Goal: Task Accomplishment & Management: Complete application form

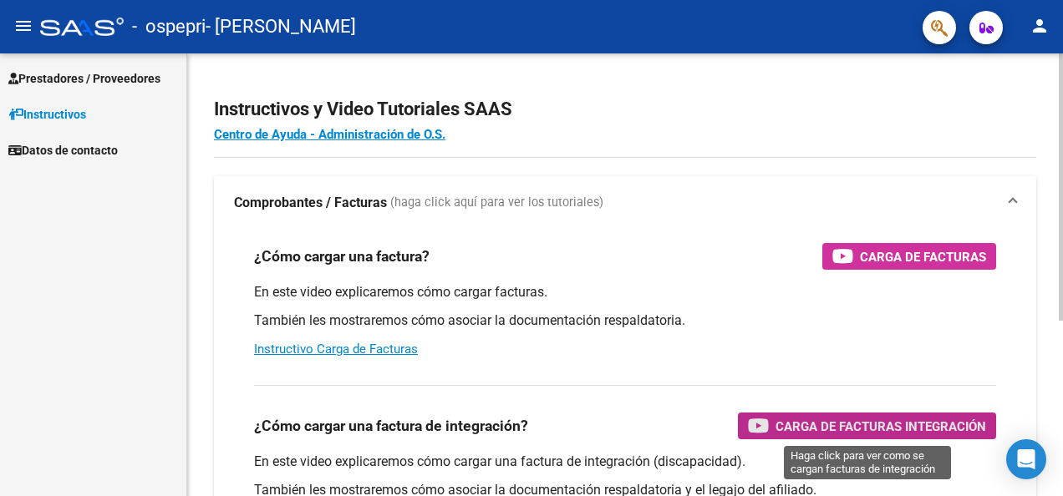
click at [885, 425] on span "Carga de Facturas Integración" at bounding box center [880, 426] width 210 height 21
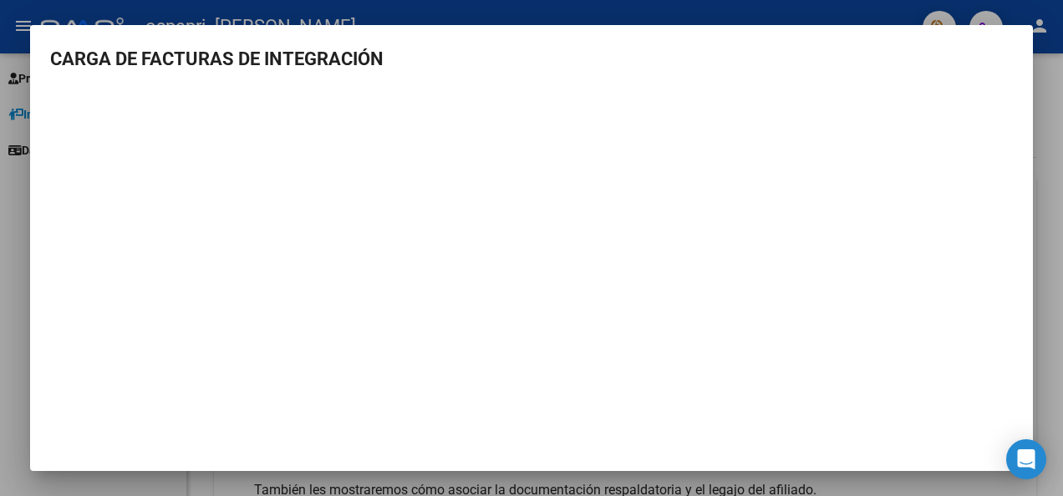
click at [1036, 109] on div at bounding box center [531, 248] width 1063 height 496
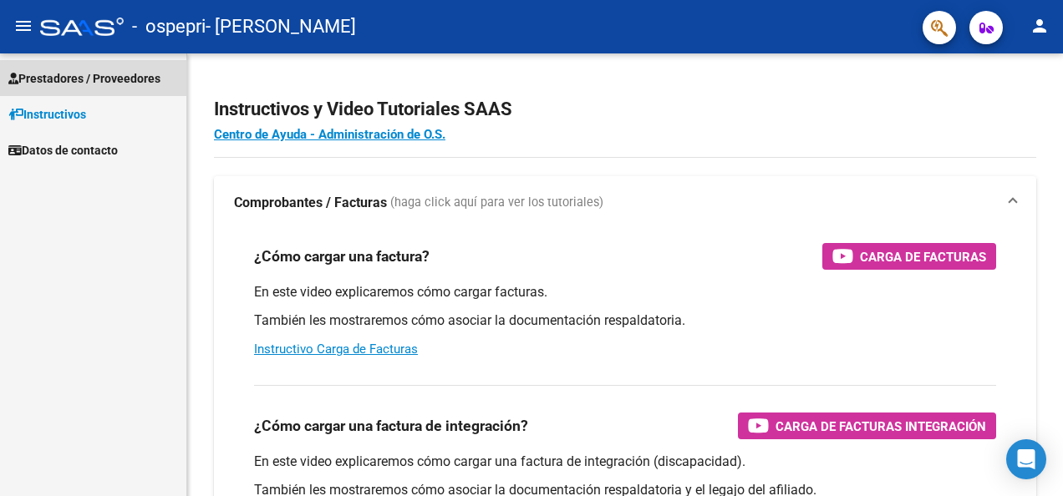
click at [58, 82] on span "Prestadores / Proveedores" at bounding box center [84, 78] width 152 height 18
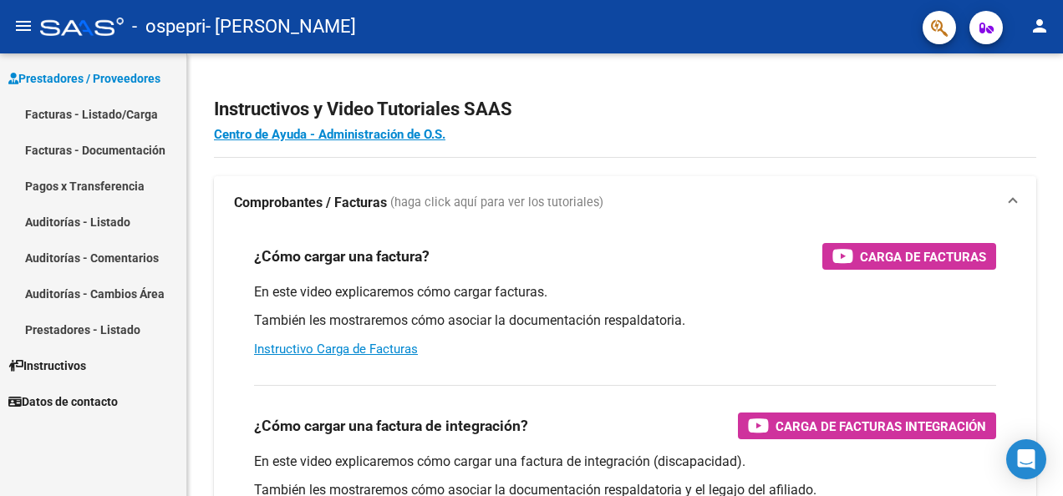
click at [63, 154] on link "Facturas - Documentación" at bounding box center [93, 150] width 186 height 36
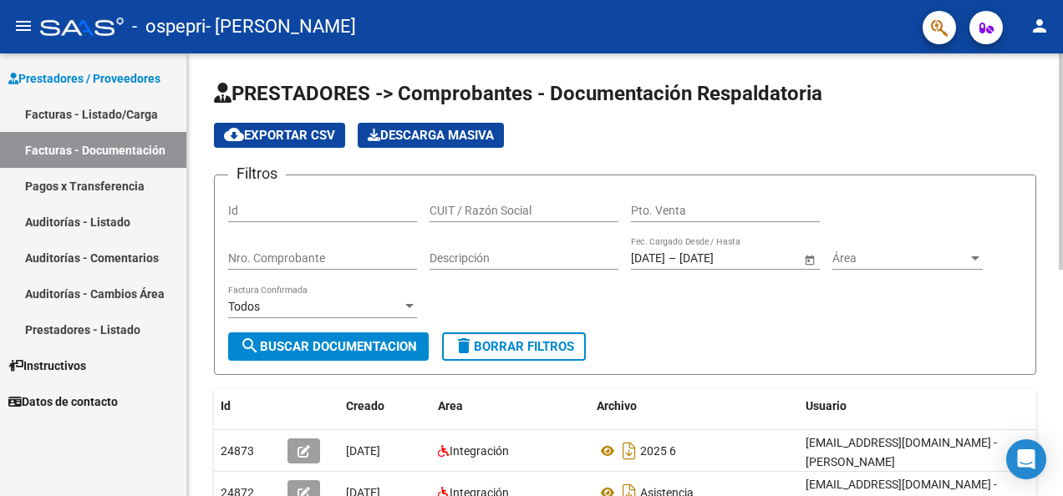
click at [322, 343] on span "search Buscar Documentacion" at bounding box center [328, 346] width 177 height 15
click at [322, 340] on span "search Buscar Documentacion" at bounding box center [328, 346] width 177 height 15
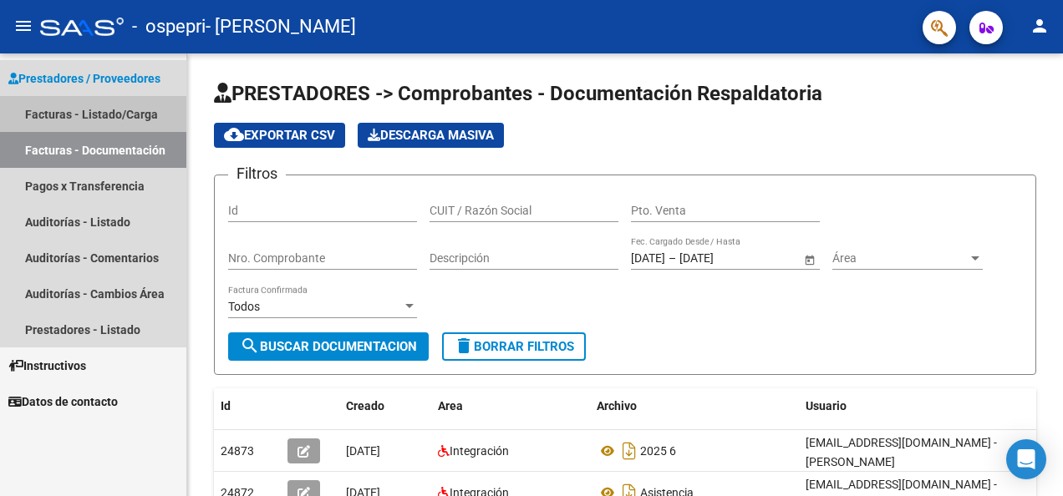
click at [99, 118] on link "Facturas - Listado/Carga" at bounding box center [93, 114] width 186 height 36
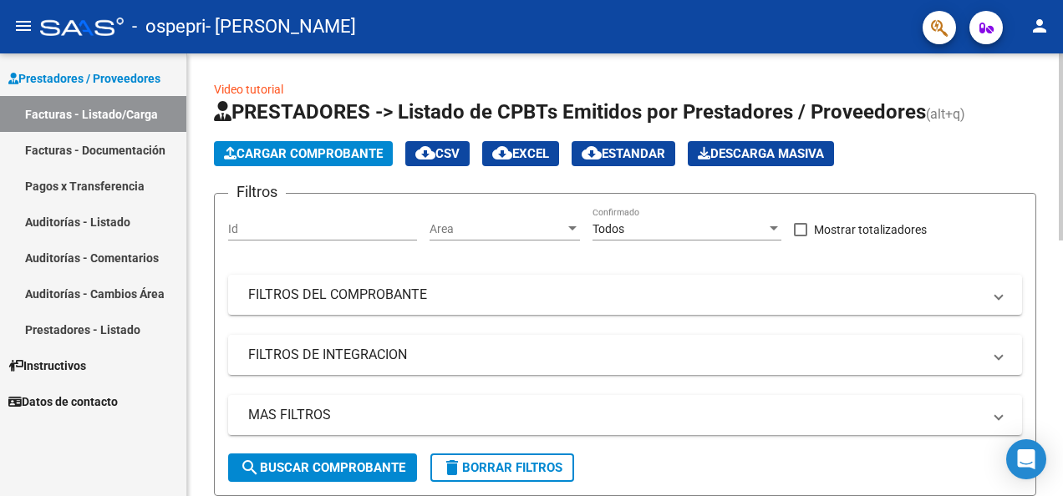
click at [275, 147] on span "Cargar Comprobante" at bounding box center [303, 153] width 159 height 15
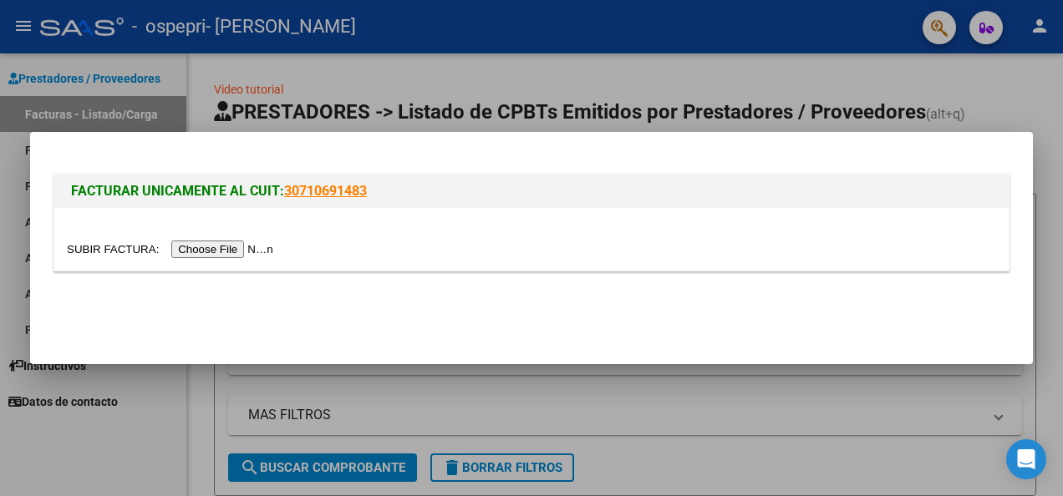
click at [215, 251] on input "file" at bounding box center [172, 250] width 211 height 18
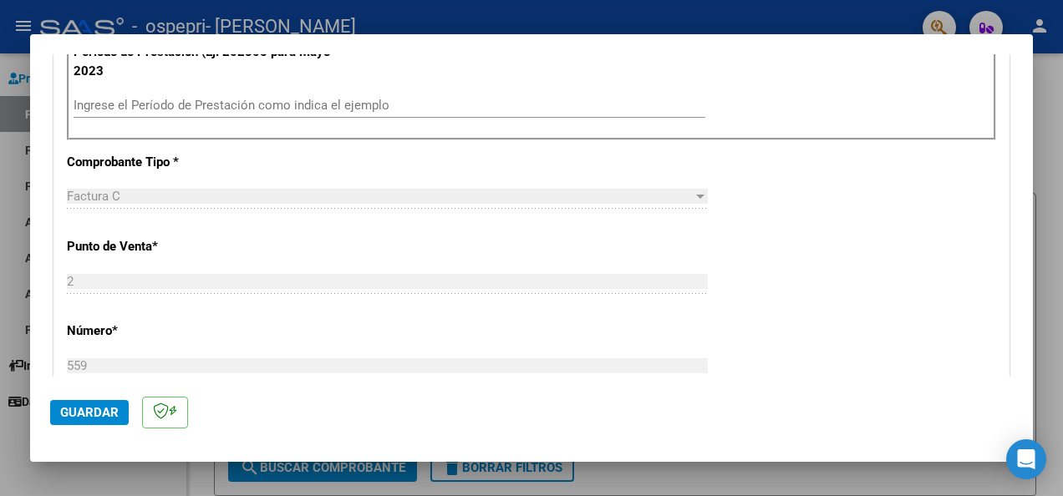
scroll to position [505, 0]
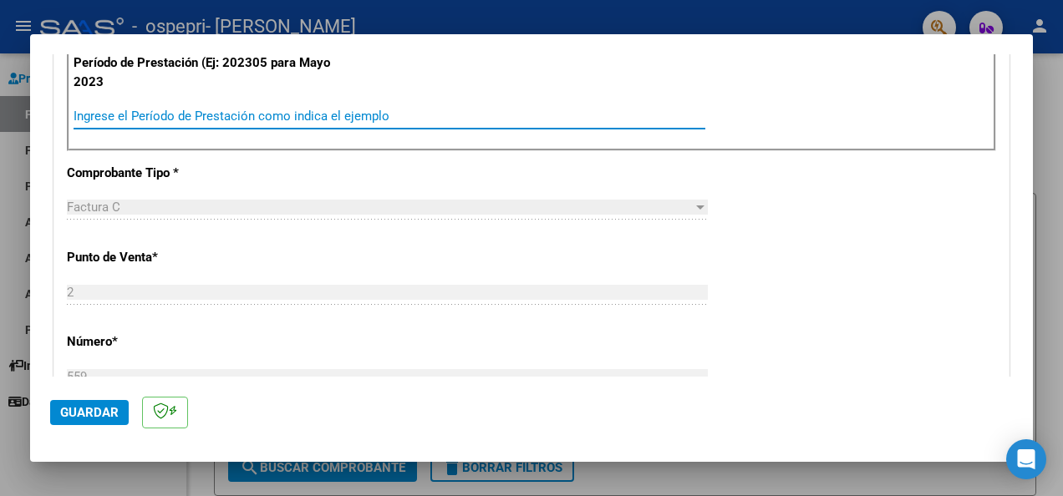
click at [200, 109] on input "Ingrese el Período de Prestación como indica el ejemplo" at bounding box center [389, 116] width 631 height 15
type input "202507"
click at [941, 200] on div "CUIT * 27-26426492-3 Ingresar CUIT ANALISIS PRESTADOR Area destinado * Integrac…" at bounding box center [531, 370] width 954 height 1225
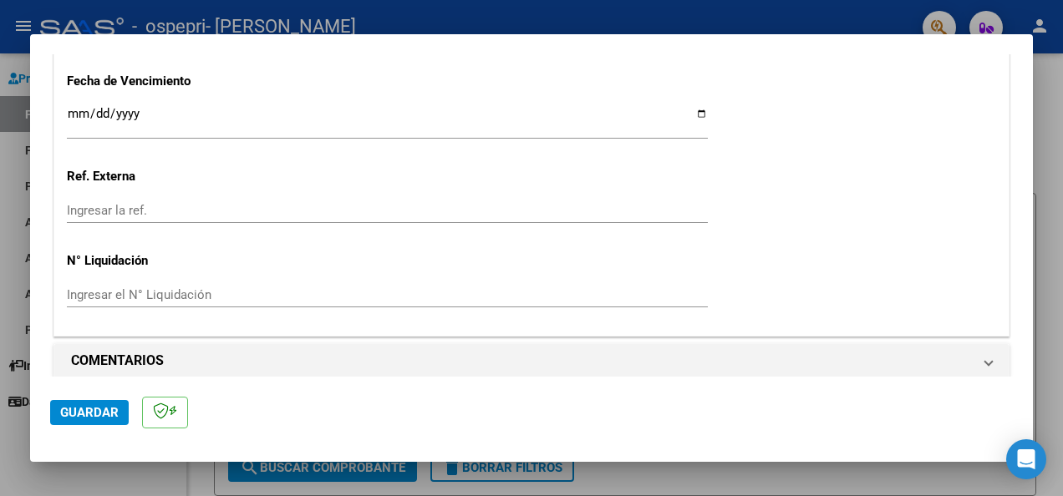
scroll to position [1163, 0]
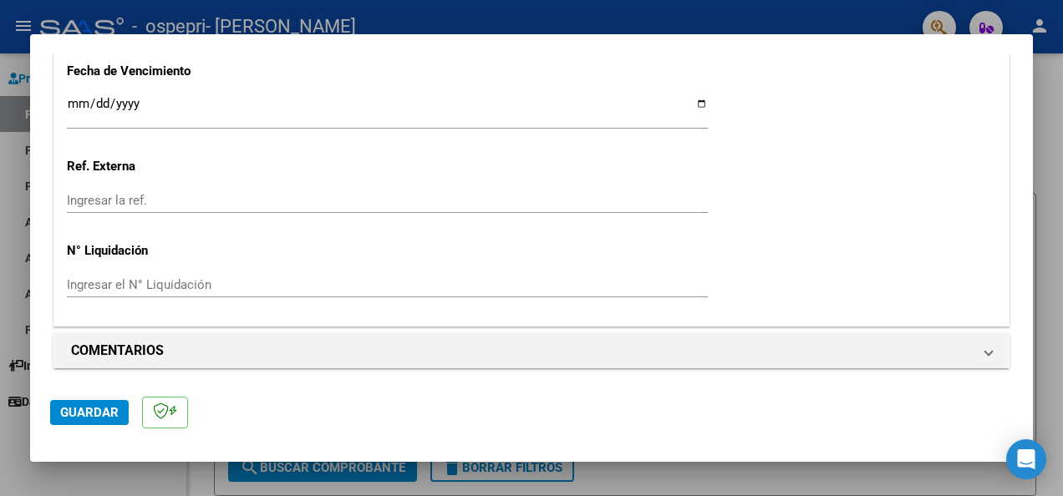
click at [92, 411] on span "Guardar" at bounding box center [89, 412] width 58 height 15
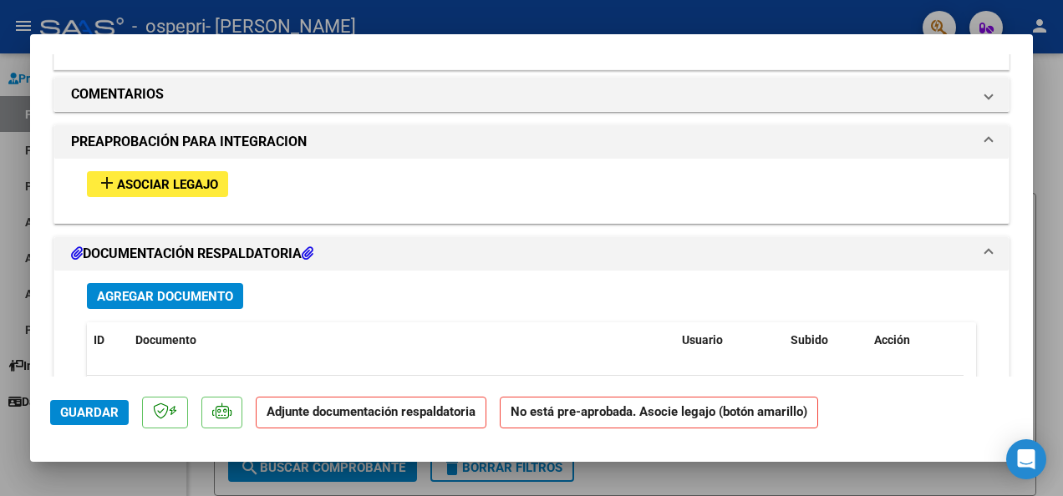
scroll to position [1397, 0]
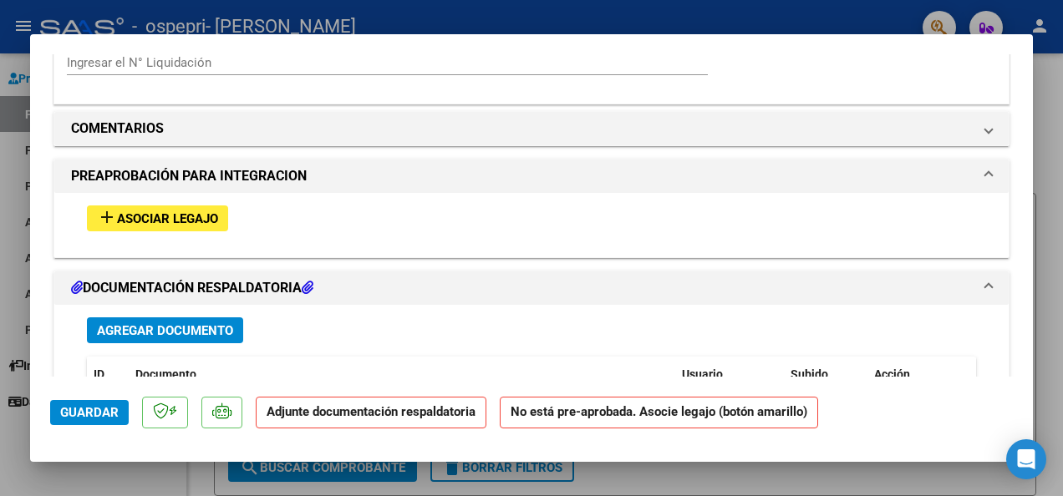
click at [187, 214] on span "Asociar Legajo" at bounding box center [167, 218] width 101 height 15
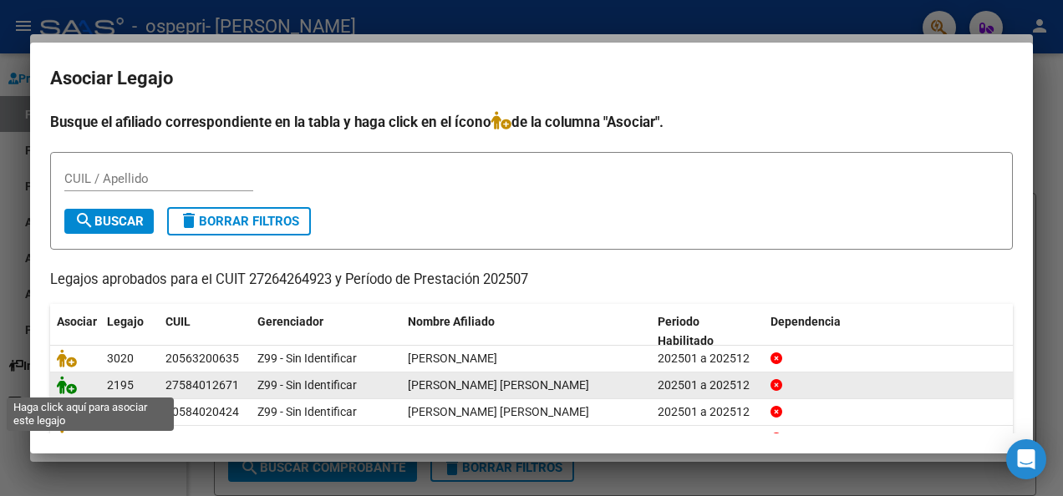
click at [63, 384] on icon at bounding box center [67, 385] width 20 height 18
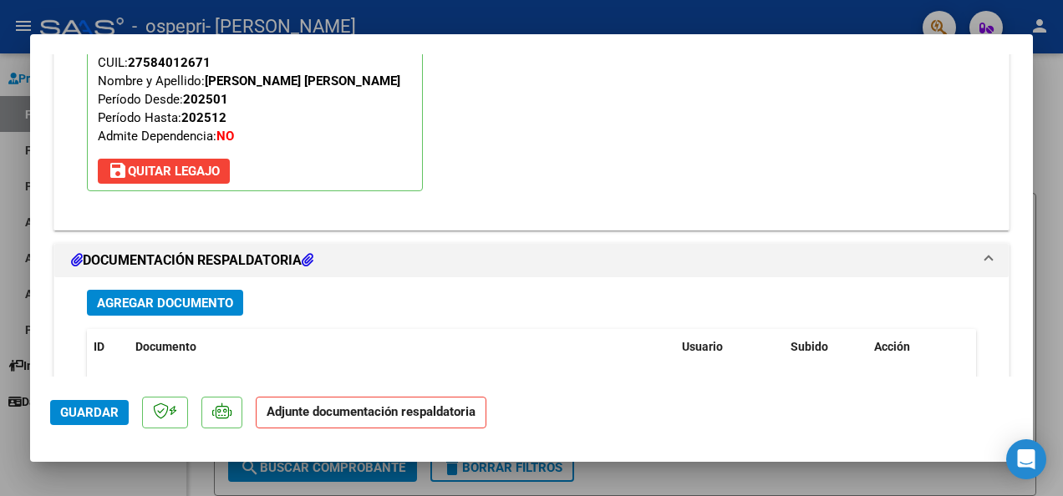
scroll to position [1689, 0]
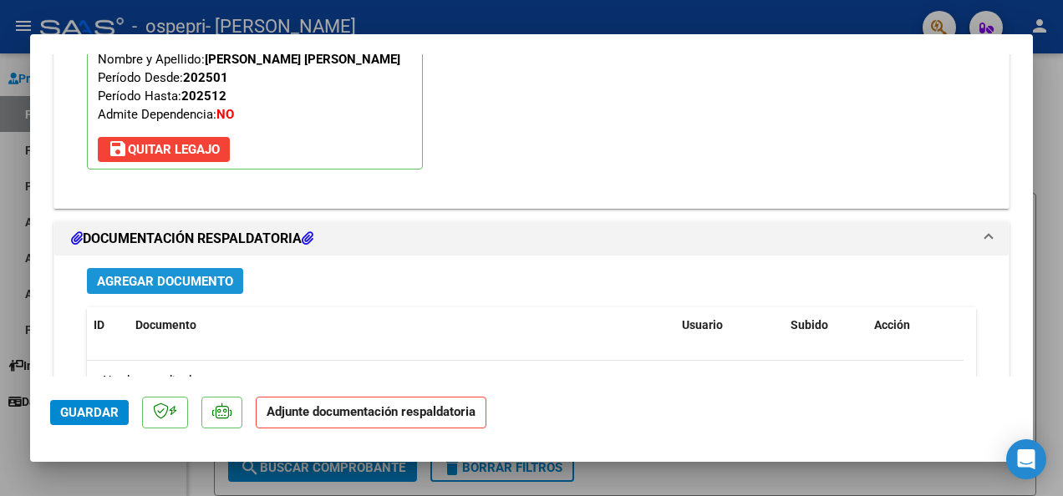
click at [204, 277] on span "Agregar Documento" at bounding box center [165, 281] width 136 height 15
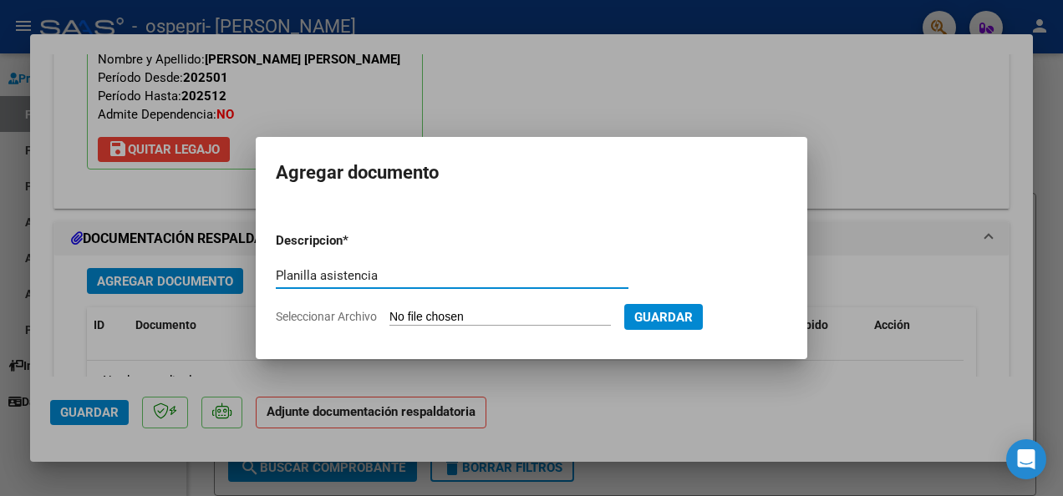
type input "Planilla asistencia"
click at [307, 317] on span "Seleccionar Archivo" at bounding box center [326, 316] width 101 height 13
click at [389, 317] on input "Seleccionar Archivo" at bounding box center [499, 318] width 221 height 16
type input "C:\fakepath\CamScanner [DATE] 09.51 (1).pdf"
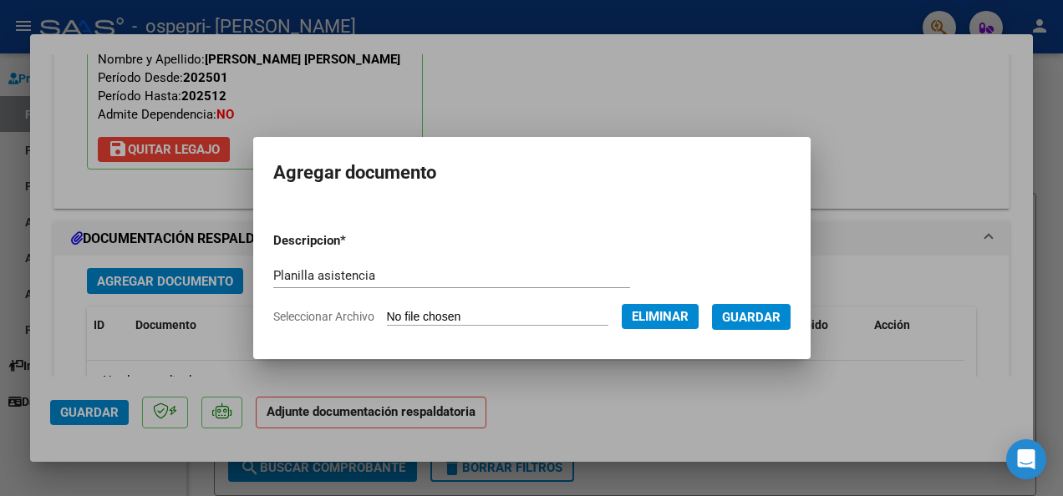
click at [768, 316] on span "Guardar" at bounding box center [751, 317] width 58 height 15
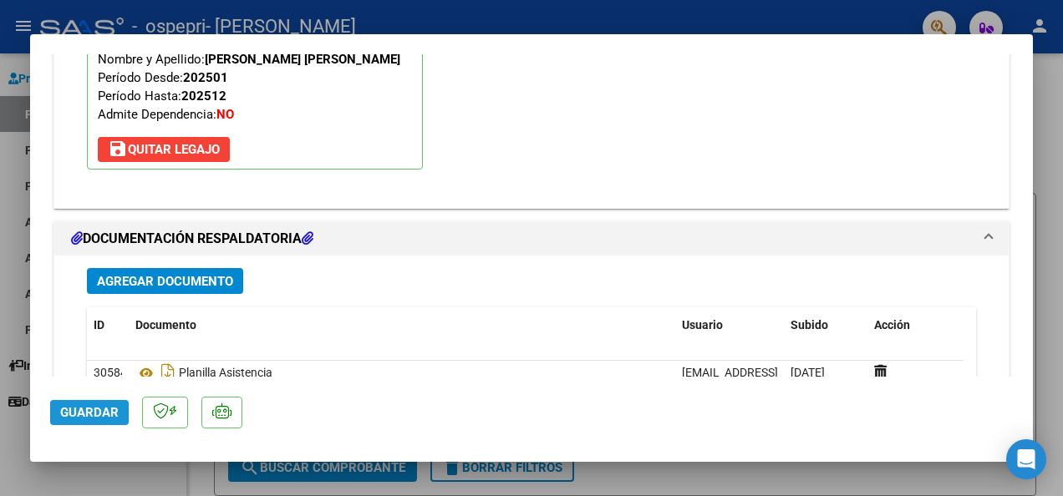
click at [84, 417] on span "Guardar" at bounding box center [89, 412] width 58 height 15
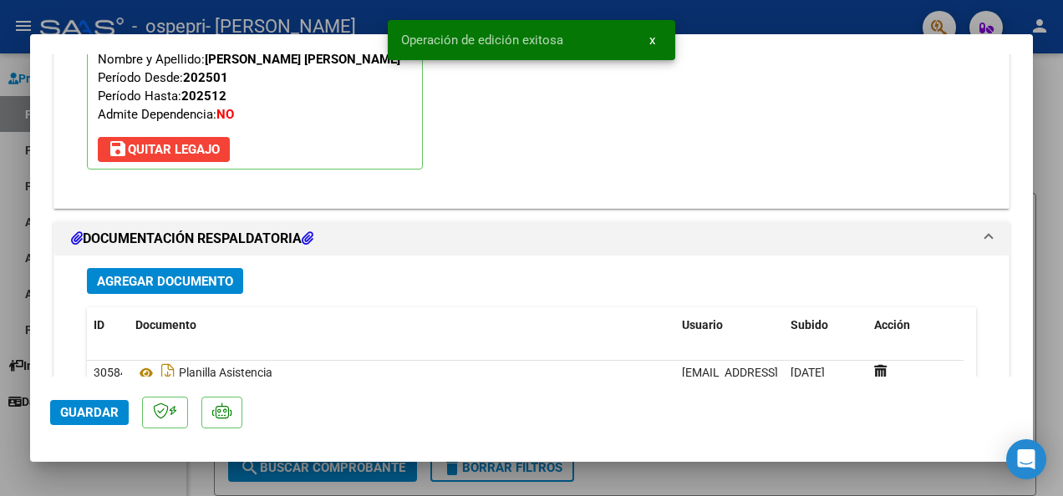
click at [84, 417] on span "Guardar" at bounding box center [89, 412] width 58 height 15
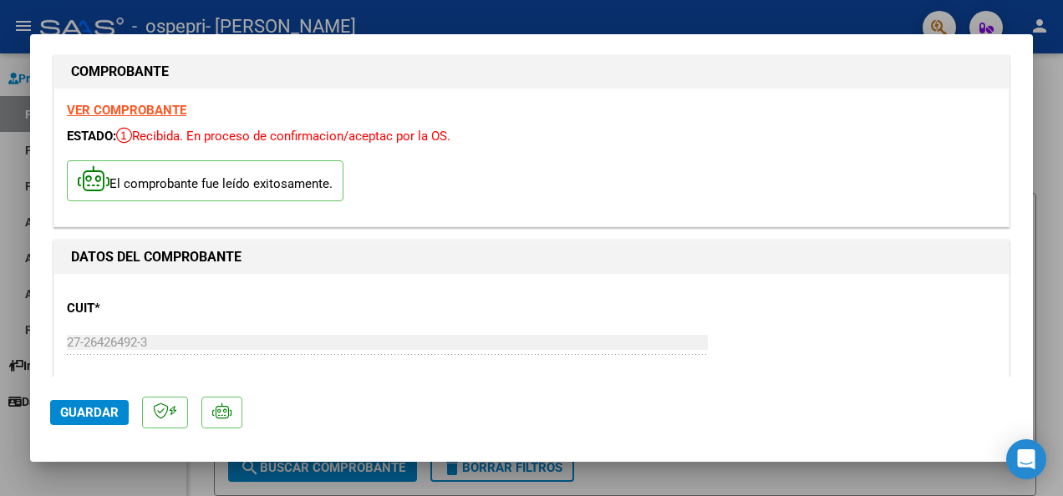
scroll to position [0, 0]
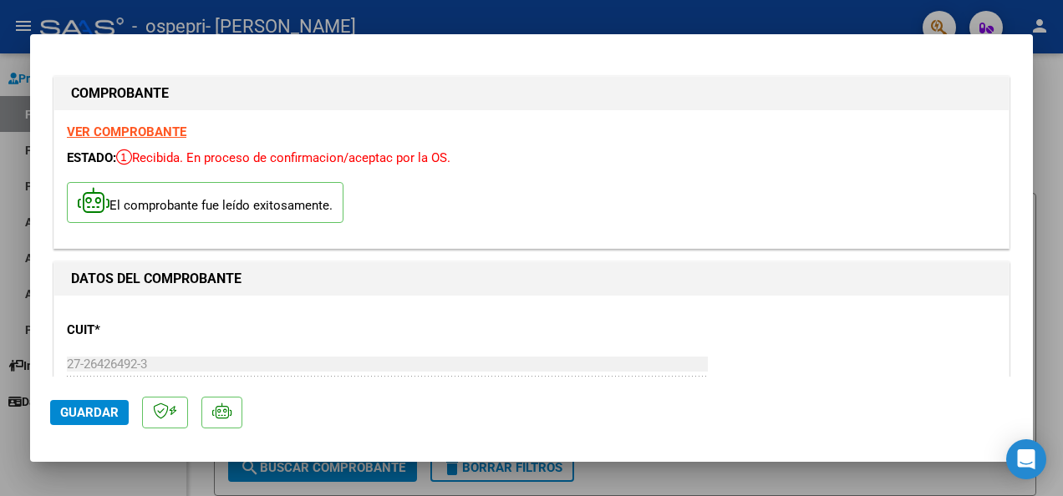
click at [94, 408] on span "Guardar" at bounding box center [89, 412] width 58 height 15
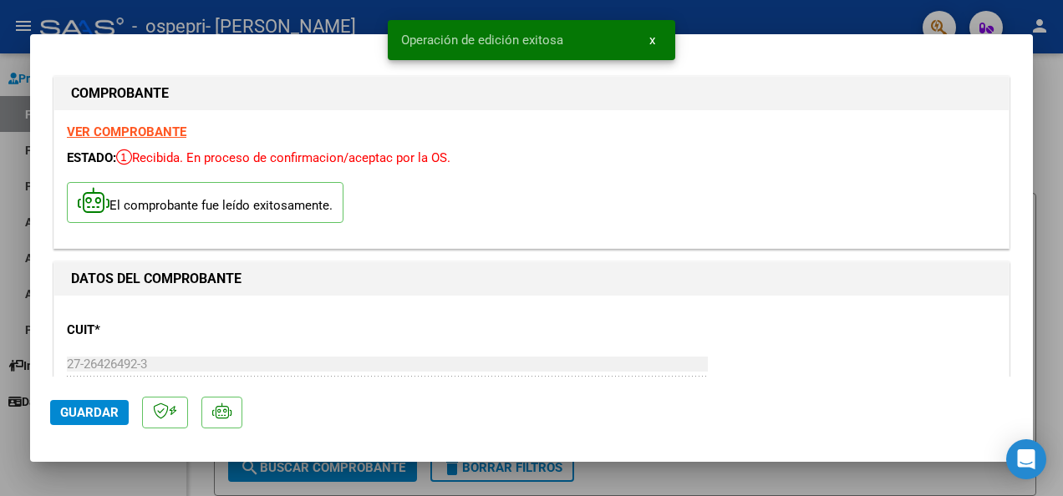
click at [652, 38] on span "x" at bounding box center [652, 40] width 6 height 15
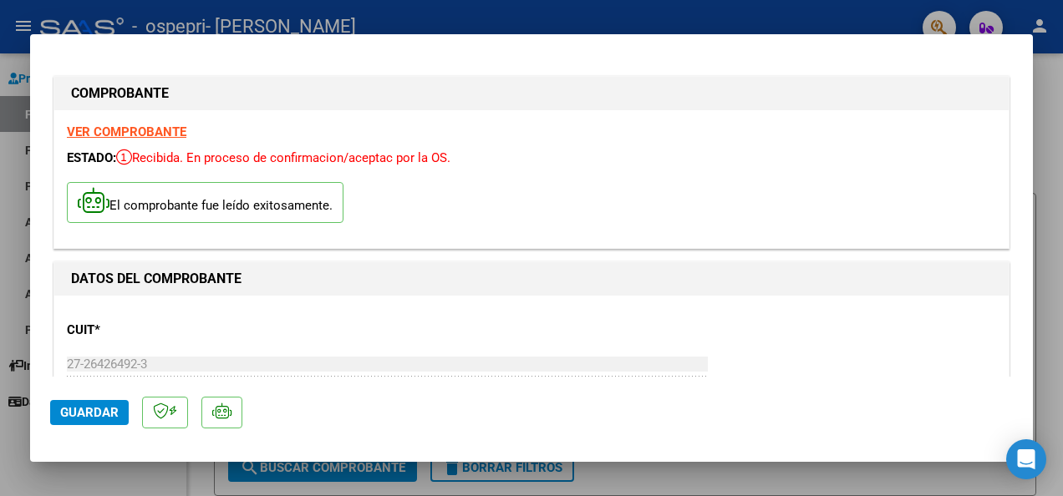
click at [1051, 229] on div at bounding box center [531, 248] width 1063 height 496
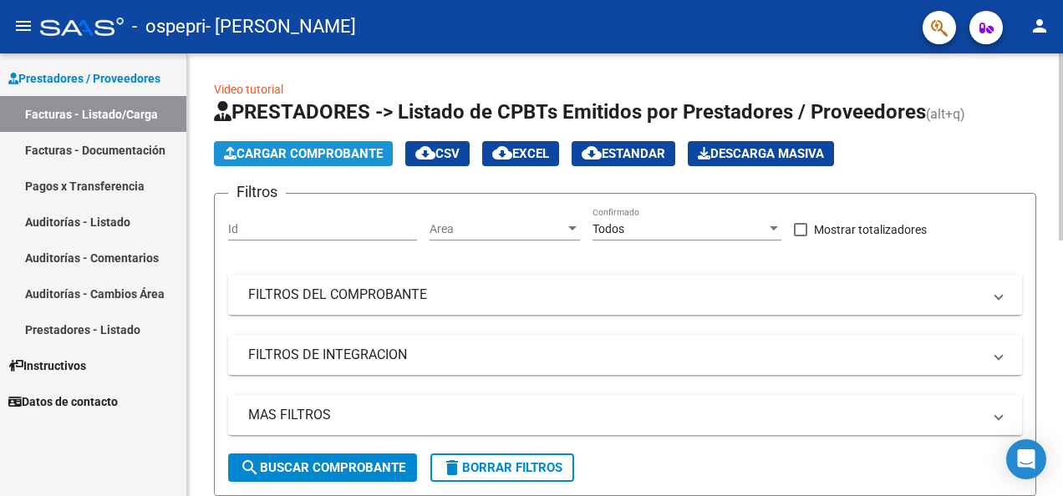
click at [332, 153] on span "Cargar Comprobante" at bounding box center [303, 153] width 159 height 15
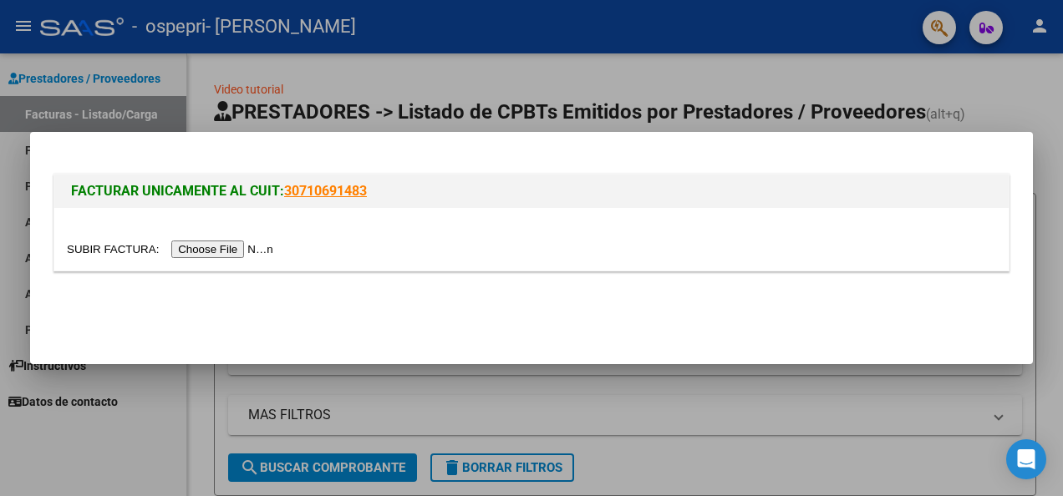
click at [871, 85] on div at bounding box center [531, 248] width 1063 height 496
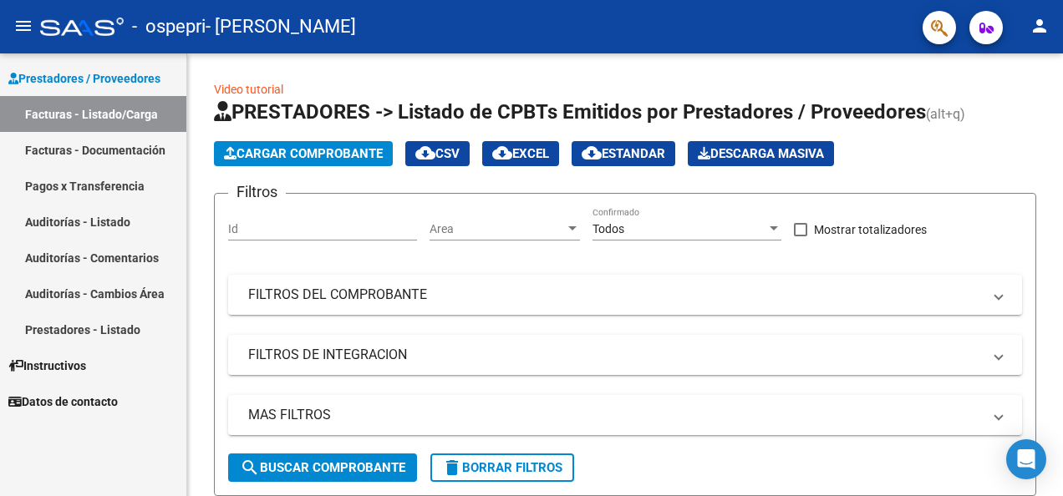
click at [95, 151] on link "Facturas - Documentación" at bounding box center [93, 150] width 186 height 36
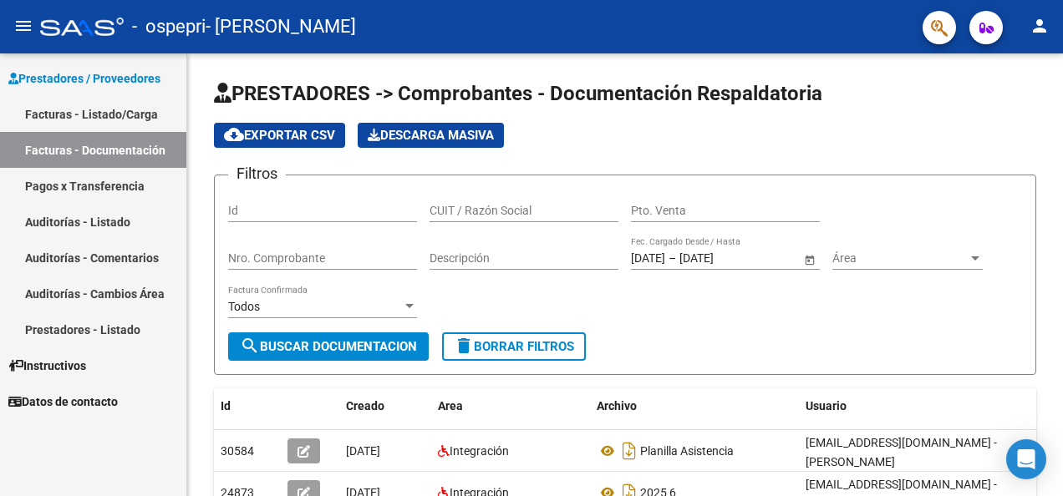
click at [94, 117] on link "Facturas - Listado/Carga" at bounding box center [93, 114] width 186 height 36
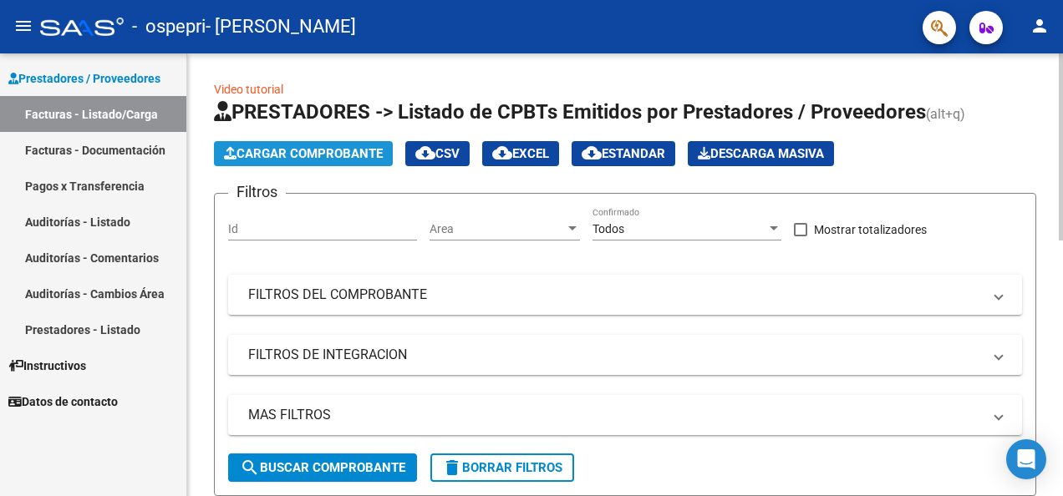
click at [277, 152] on span "Cargar Comprobante" at bounding box center [303, 153] width 159 height 15
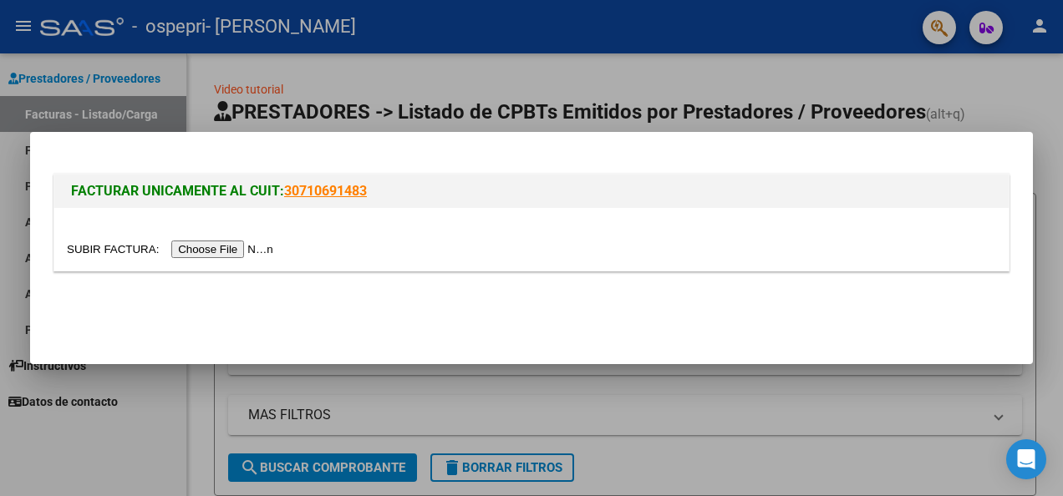
click at [205, 251] on input "file" at bounding box center [172, 250] width 211 height 18
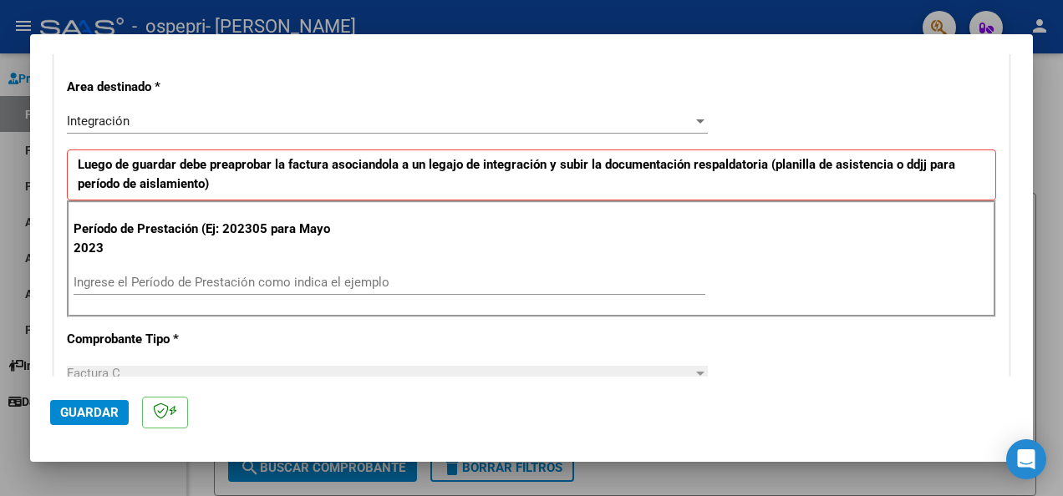
scroll to position [345, 0]
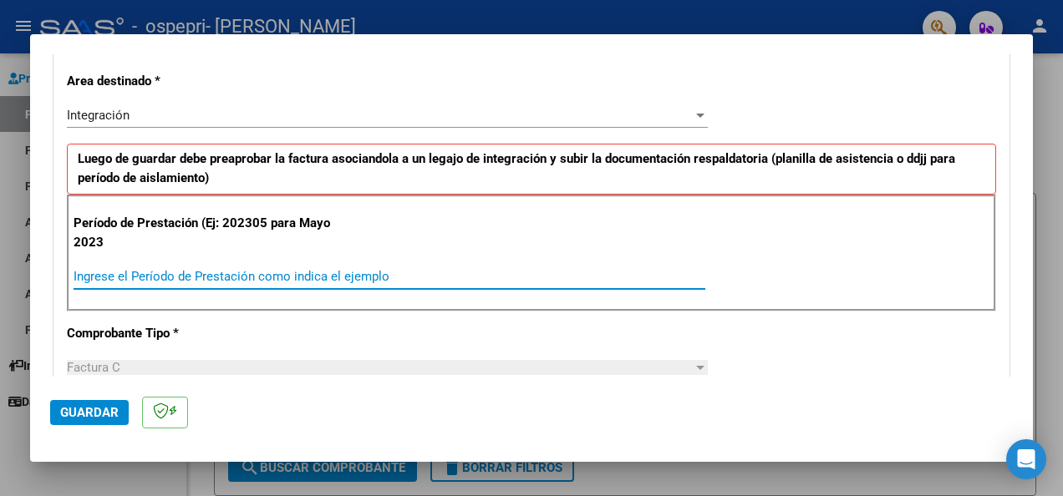
click at [192, 269] on input "Ingrese el Período de Prestación como indica el ejemplo" at bounding box center [389, 276] width 631 height 15
type input "202507"
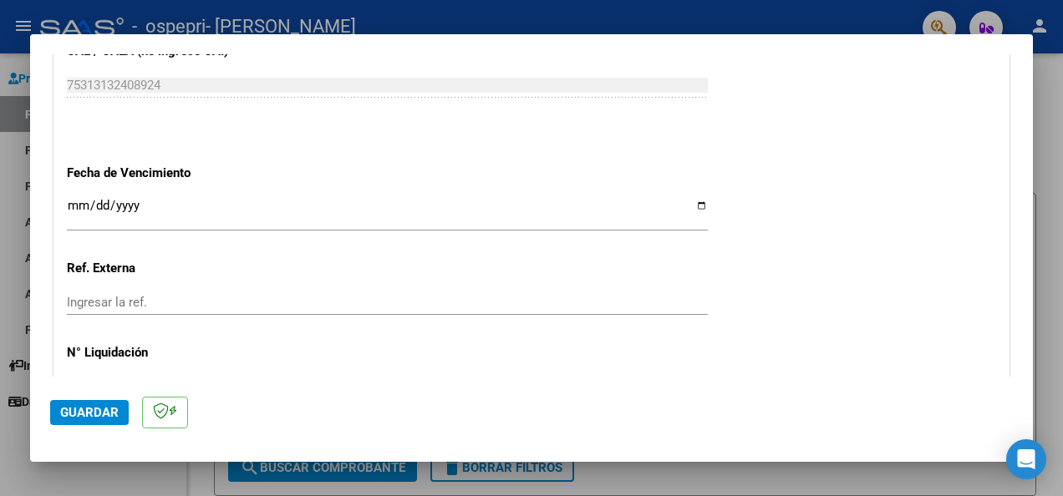
scroll to position [1163, 0]
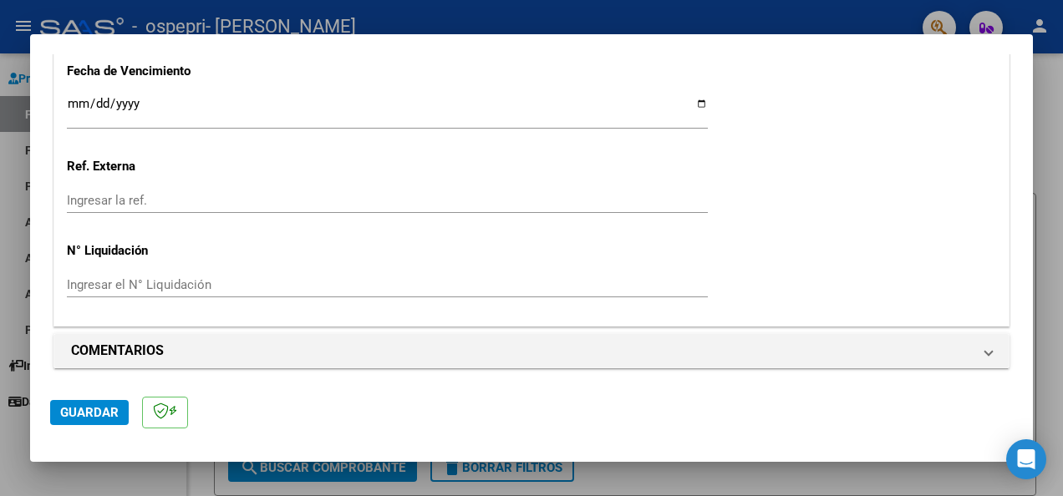
click at [104, 414] on span "Guardar" at bounding box center [89, 412] width 58 height 15
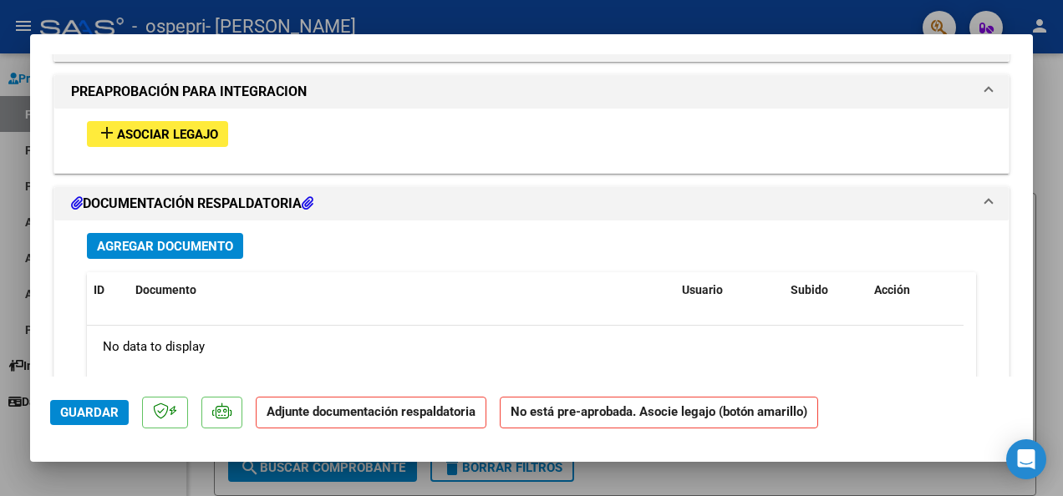
scroll to position [1474, 0]
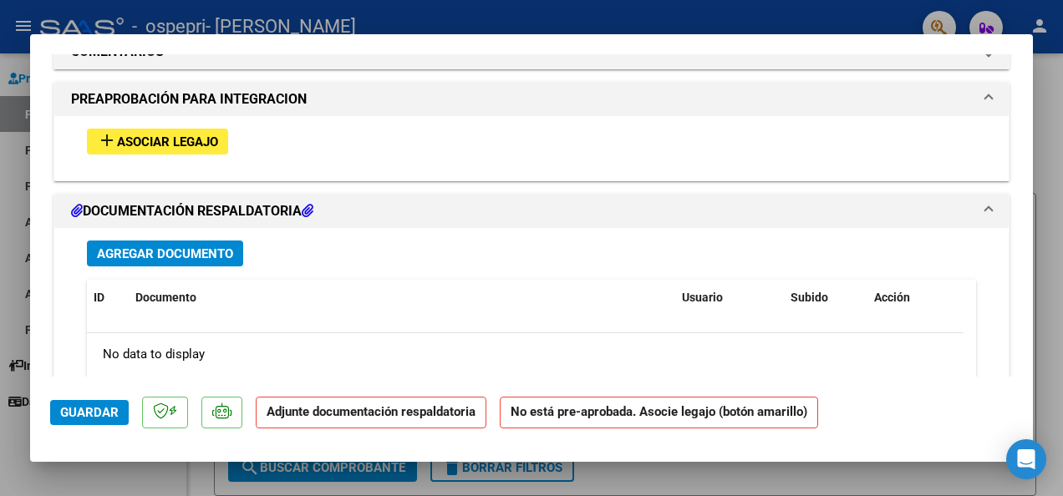
click at [159, 136] on span "Asociar Legajo" at bounding box center [167, 141] width 101 height 15
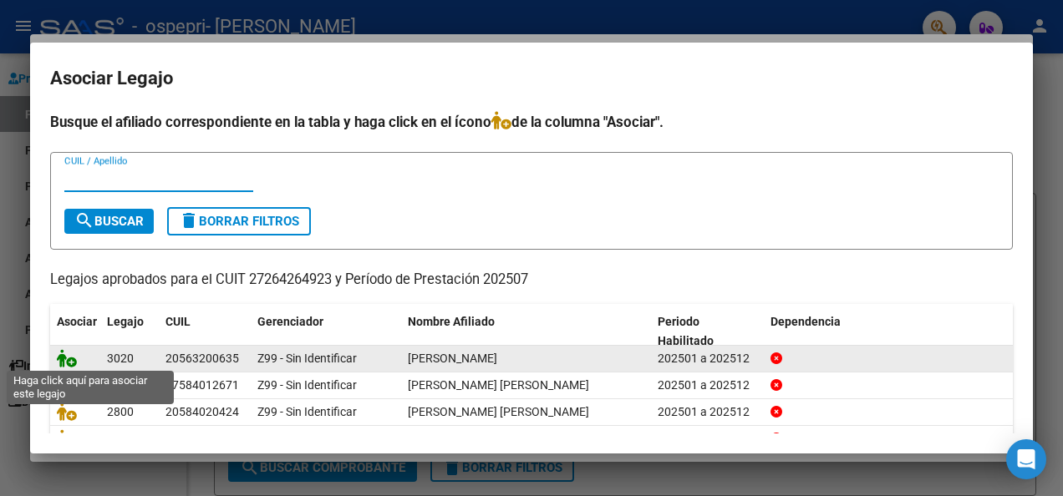
click at [69, 358] on icon at bounding box center [67, 358] width 20 height 18
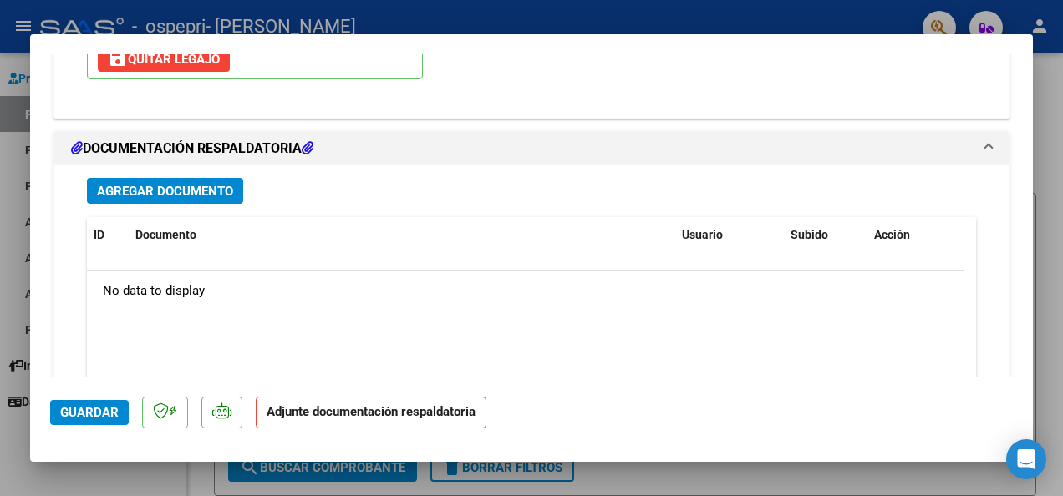
scroll to position [1783, 0]
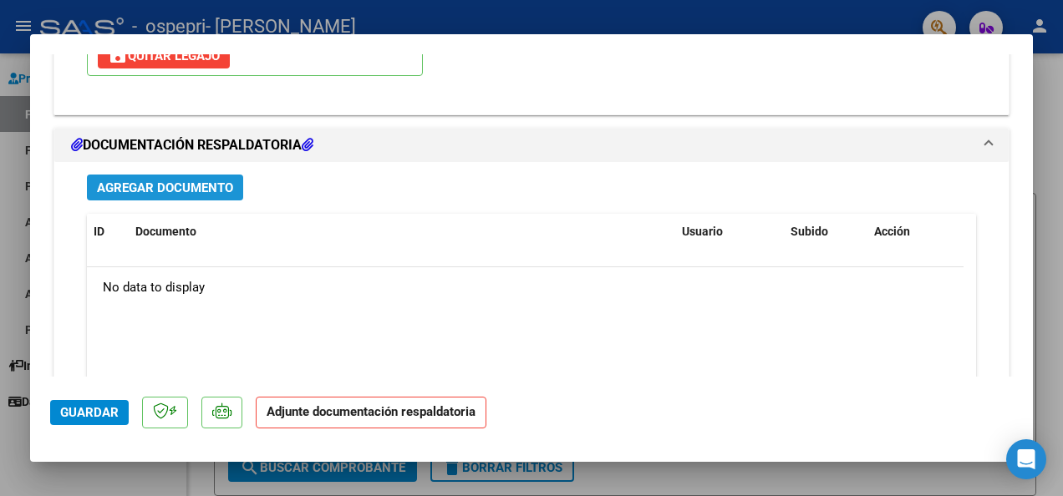
click at [221, 181] on span "Agregar Documento" at bounding box center [165, 187] width 136 height 15
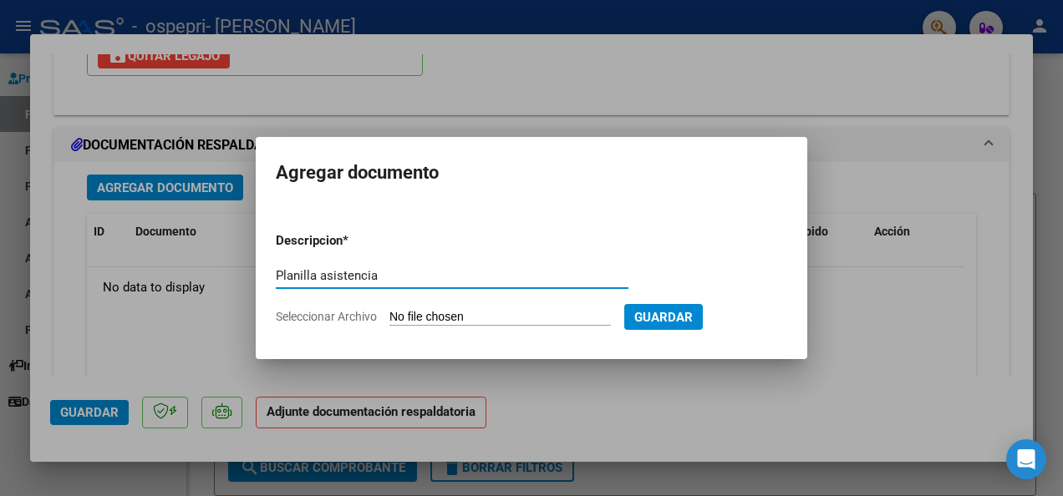
type input "Planilla asistencia"
click at [302, 312] on span "Seleccionar Archivo" at bounding box center [326, 316] width 101 height 13
click at [389, 312] on input "Seleccionar Archivo" at bounding box center [499, 318] width 221 height 16
type input "C:\fakepath\CamScanner [DATE] 09.50.pdf"
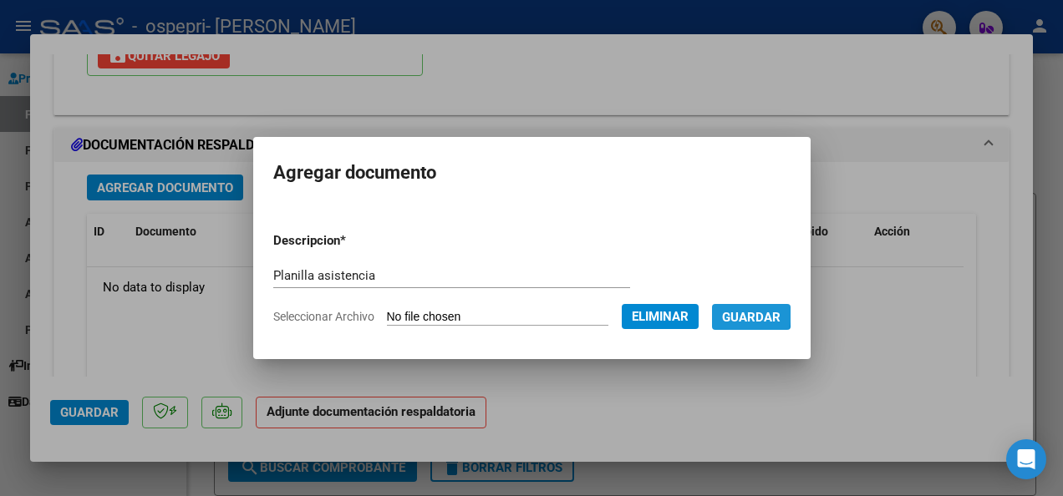
click at [752, 312] on span "Guardar" at bounding box center [751, 317] width 58 height 15
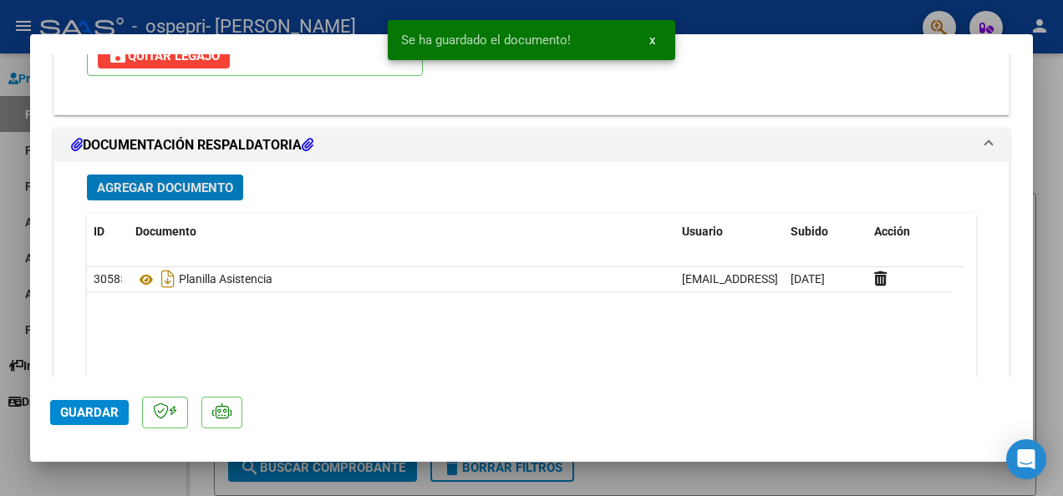
click at [92, 403] on button "Guardar" at bounding box center [89, 412] width 79 height 25
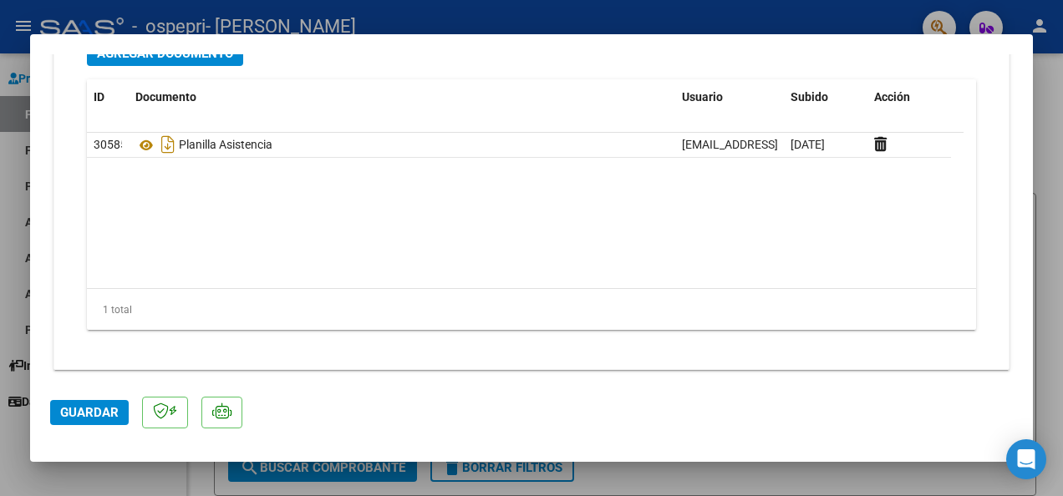
drag, startPoint x: 885, startPoint y: 398, endPoint x: 879, endPoint y: 366, distance: 33.3
click at [879, 366] on mat-dialog-container "COMPROBANTE VER COMPROBANTE ESTADO: Recibida. En proceso de confirmacion/acepta…" at bounding box center [531, 248] width 1002 height 429
drag, startPoint x: 879, startPoint y: 366, endPoint x: 1051, endPoint y: 104, distance: 313.7
click at [1051, 104] on div at bounding box center [531, 248] width 1063 height 496
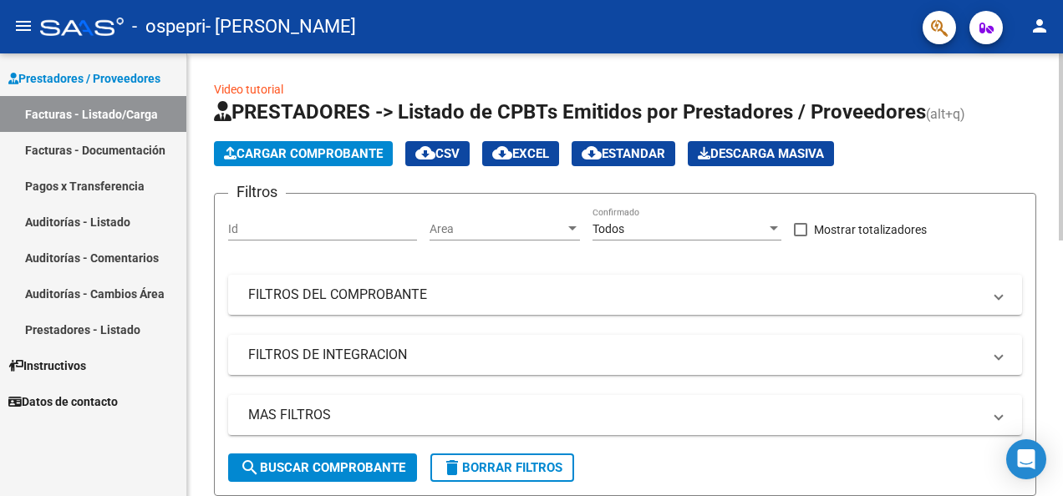
click at [322, 156] on span "Cargar Comprobante" at bounding box center [303, 153] width 159 height 15
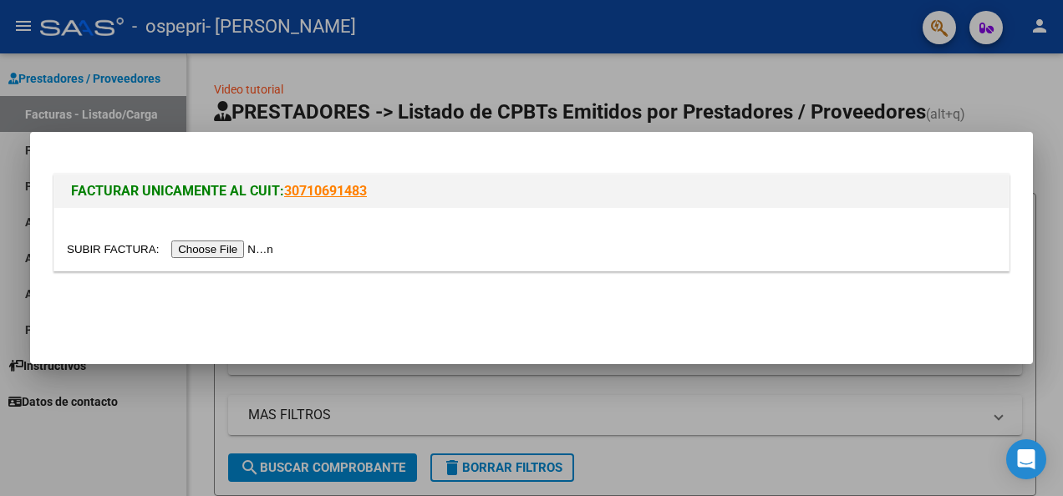
click at [204, 253] on input "file" at bounding box center [172, 250] width 211 height 18
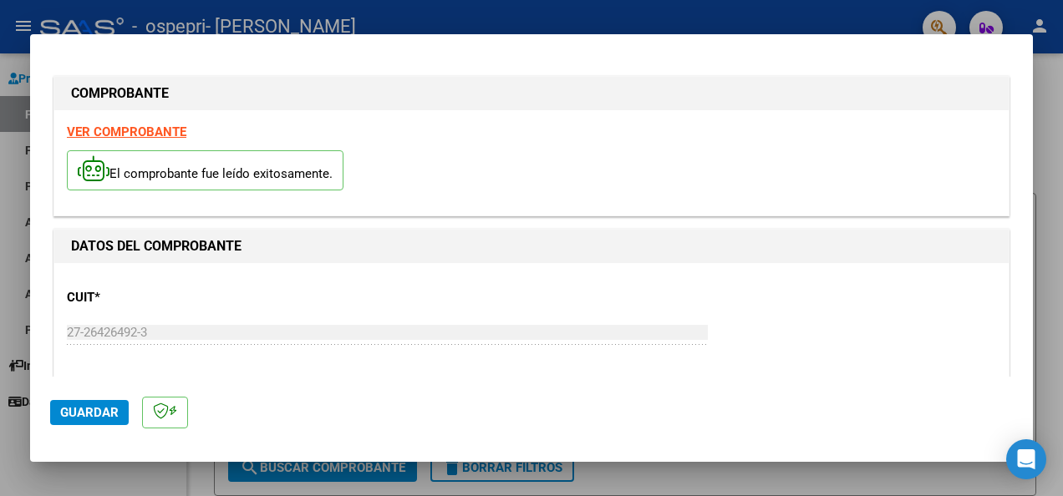
click at [652, 17] on div at bounding box center [531, 248] width 1063 height 496
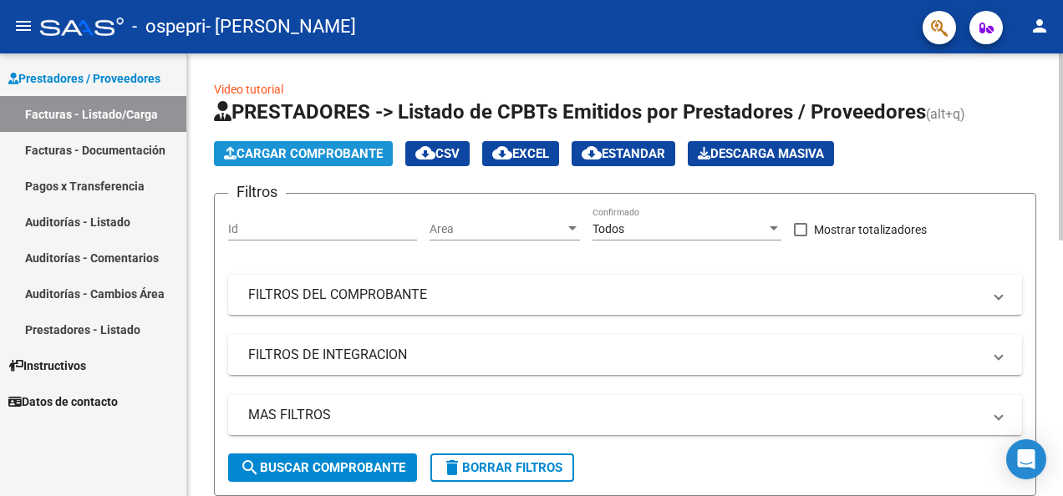
click at [319, 152] on span "Cargar Comprobante" at bounding box center [303, 153] width 159 height 15
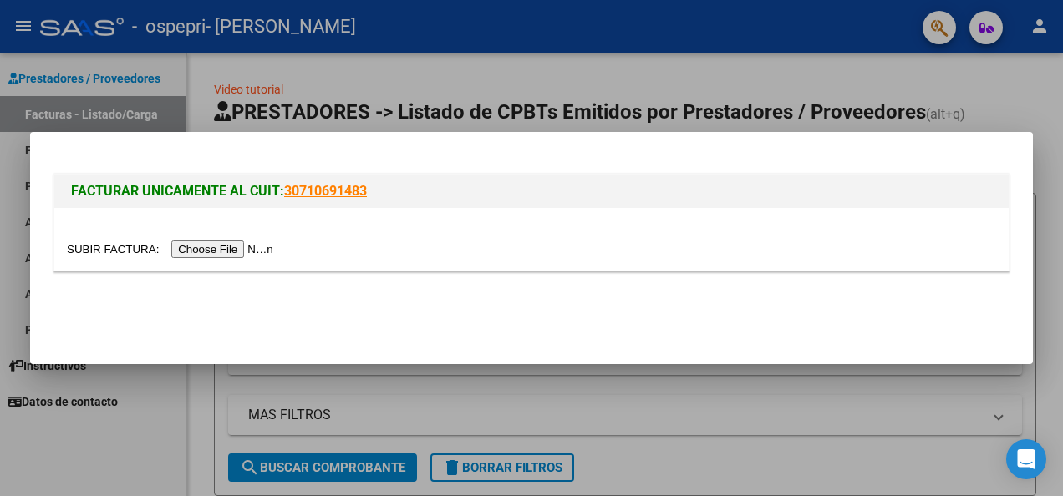
click at [214, 250] on input "file" at bounding box center [172, 250] width 211 height 18
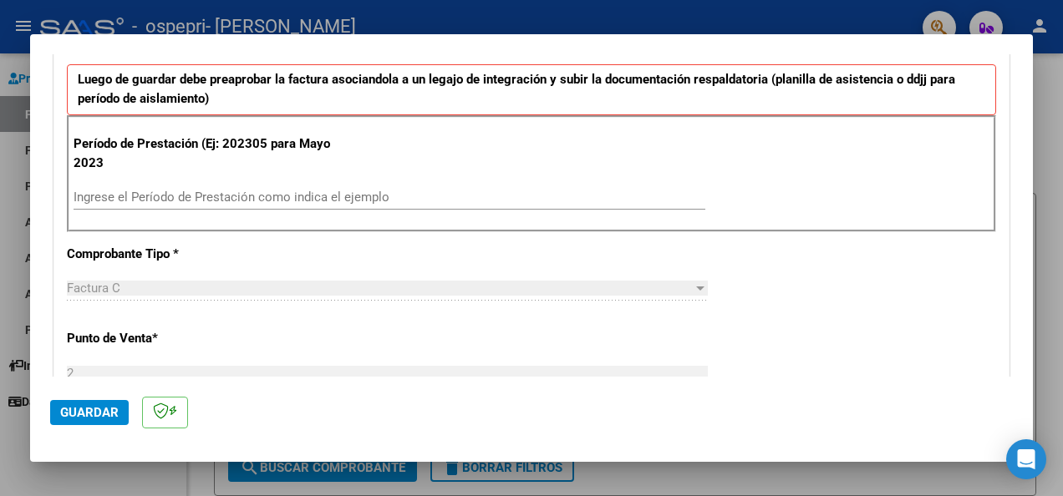
scroll to position [429, 0]
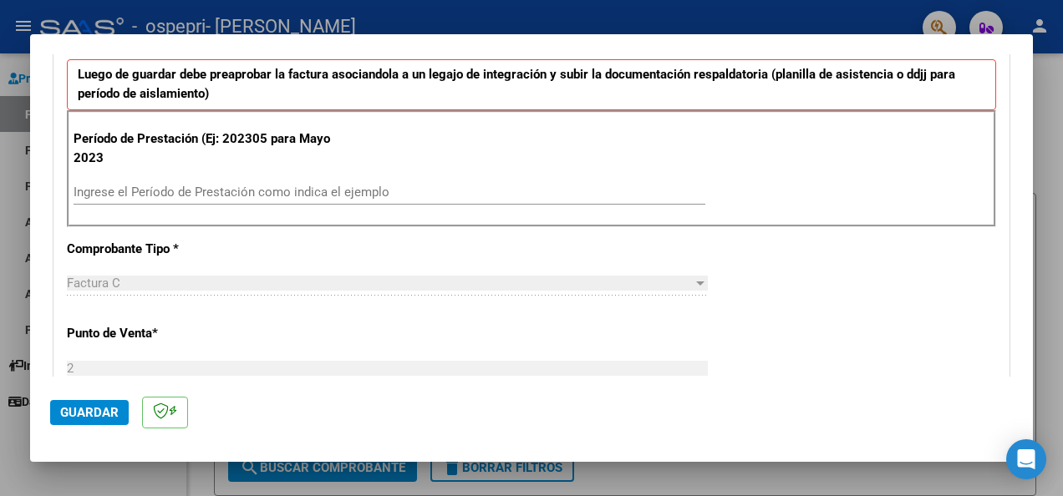
click at [215, 172] on div "Período de Prestación (Ej: 202305 para Mayo 2023 Ingrese el Período de Prestaci…" at bounding box center [531, 168] width 929 height 117
click at [201, 185] on input "Ingrese el Período de Prestación como indica el ejemplo" at bounding box center [389, 192] width 631 height 15
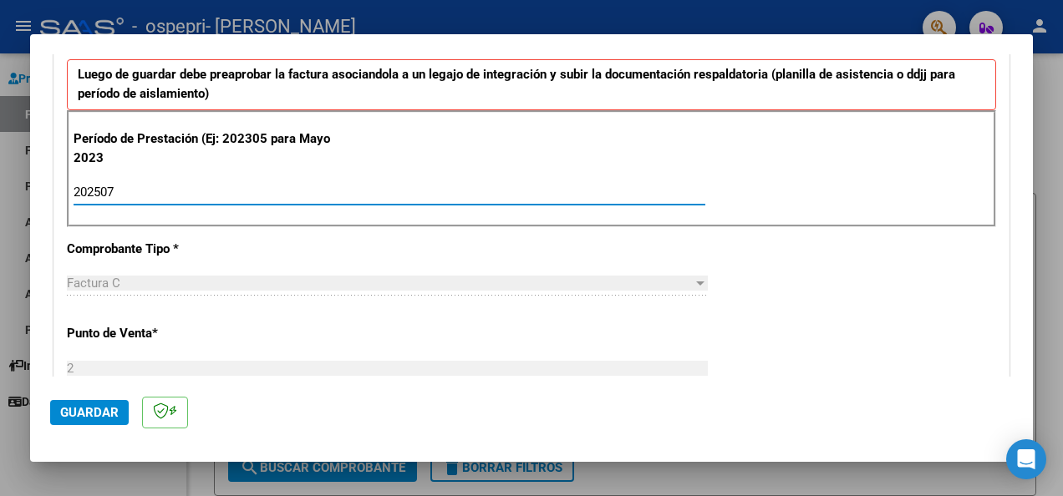
type input "202507"
click at [75, 417] on span "Guardar" at bounding box center [89, 412] width 58 height 15
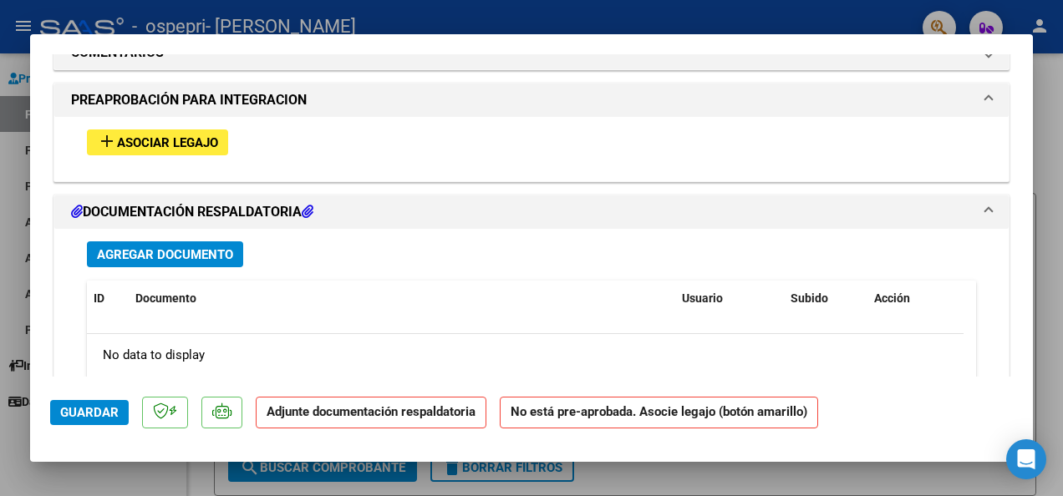
scroll to position [1454, 0]
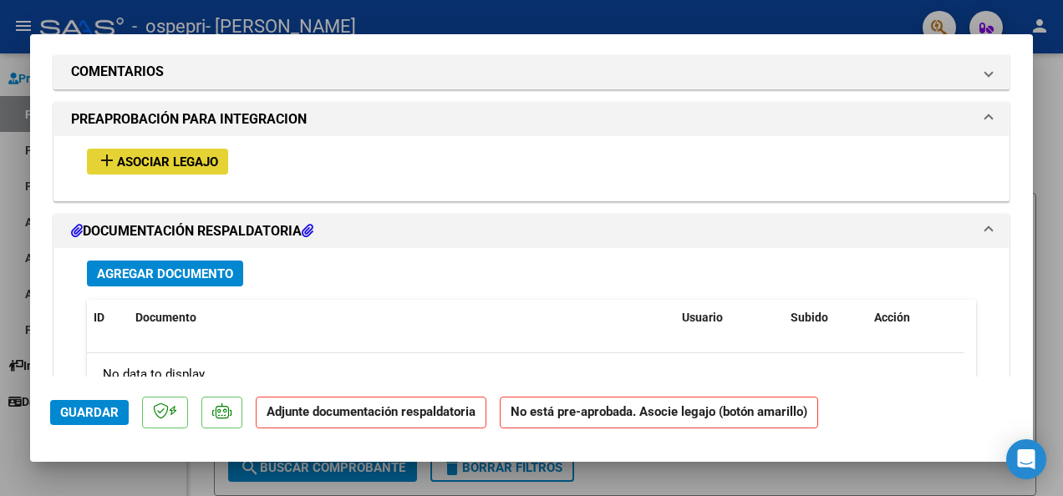
click at [184, 156] on span "Asociar Legajo" at bounding box center [167, 162] width 101 height 15
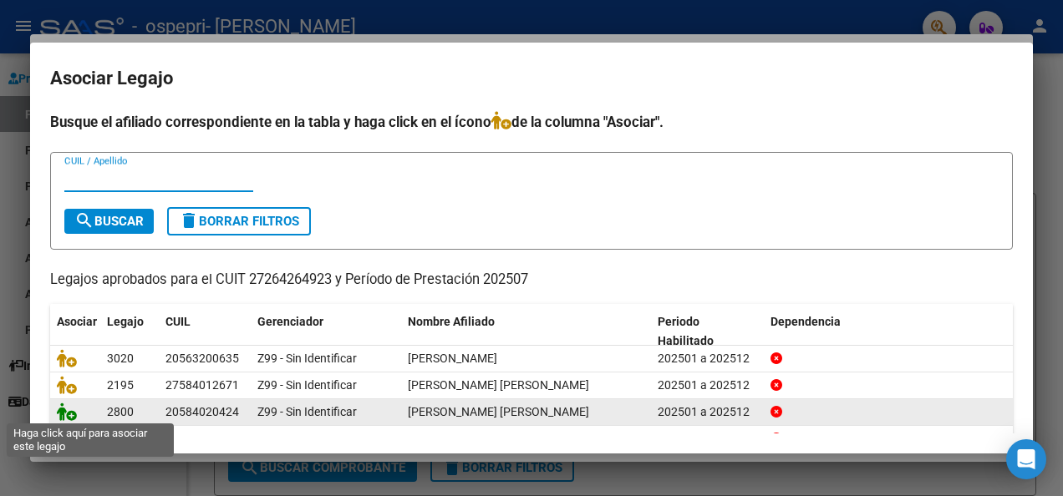
click at [68, 415] on icon at bounding box center [67, 412] width 20 height 18
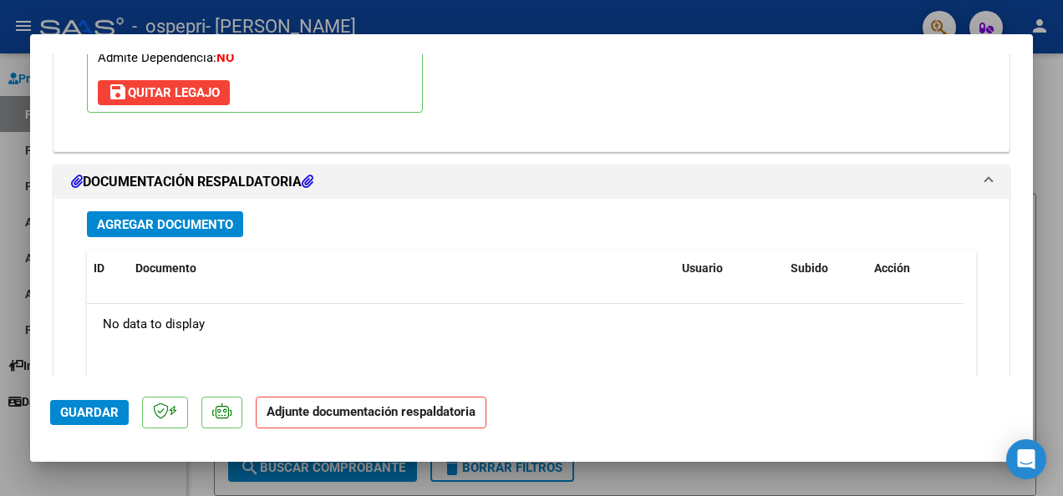
scroll to position [1754, 0]
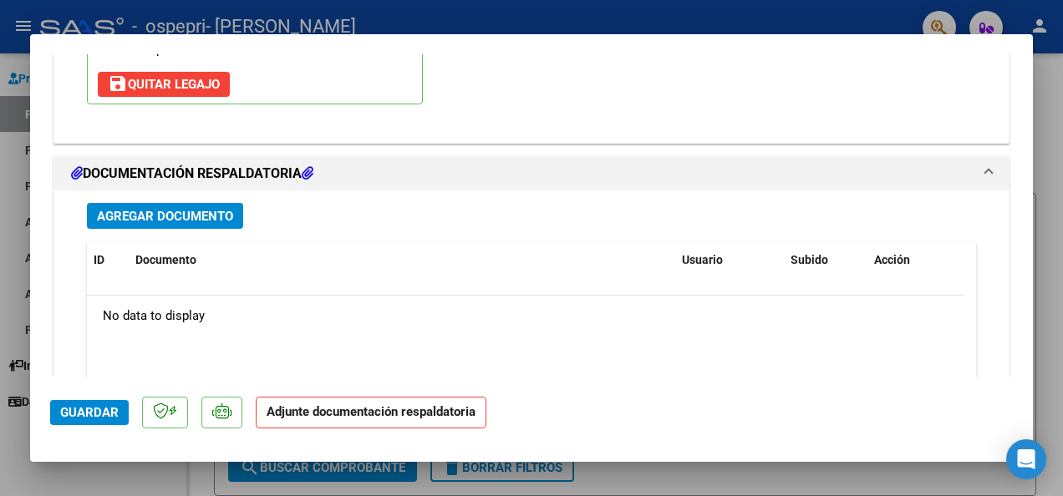
click at [149, 209] on span "Agregar Documento" at bounding box center [165, 216] width 136 height 15
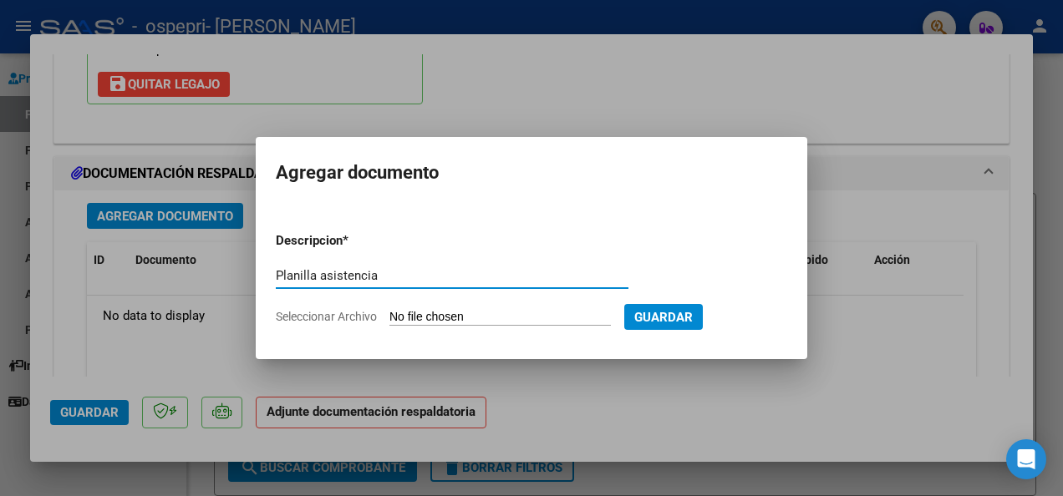
type input "Planilla asistencia"
click at [324, 318] on span "Seleccionar Archivo" at bounding box center [326, 316] width 101 height 13
click at [389, 318] on input "Seleccionar Archivo" at bounding box center [499, 318] width 221 height 16
type input "C:\fakepath\CamScanner [DATE] 09.51.pdf"
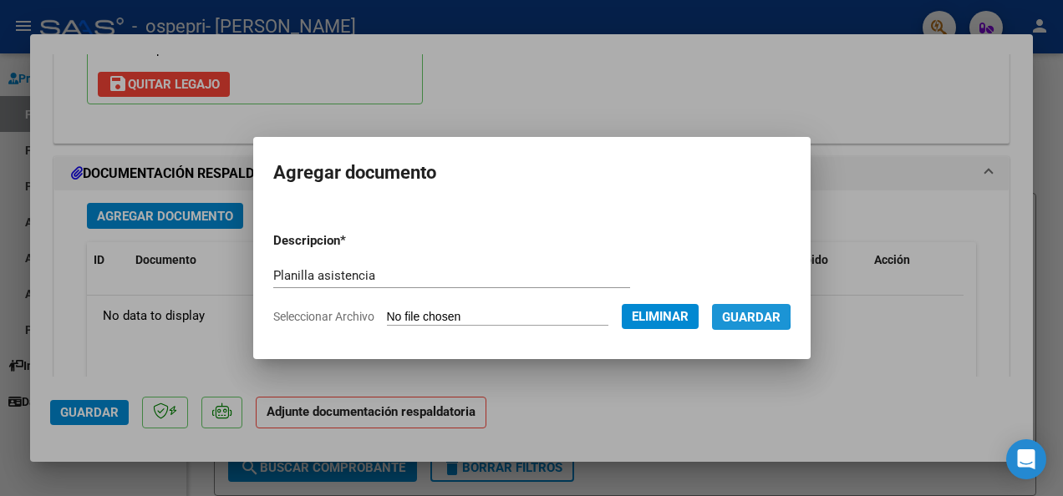
click at [758, 316] on span "Guardar" at bounding box center [751, 317] width 58 height 15
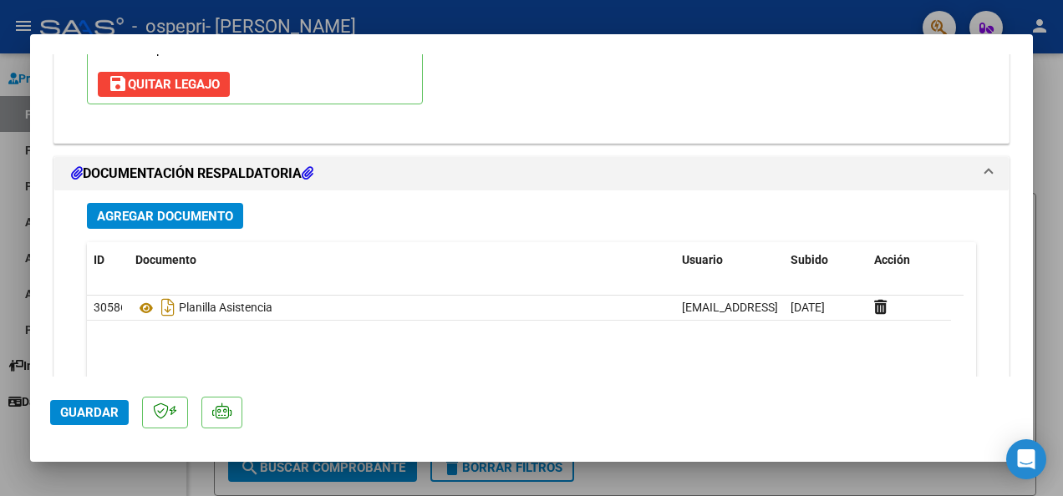
click at [92, 409] on span "Guardar" at bounding box center [89, 412] width 58 height 15
click at [1057, 150] on div at bounding box center [531, 248] width 1063 height 496
